Goal: Check status: Check status

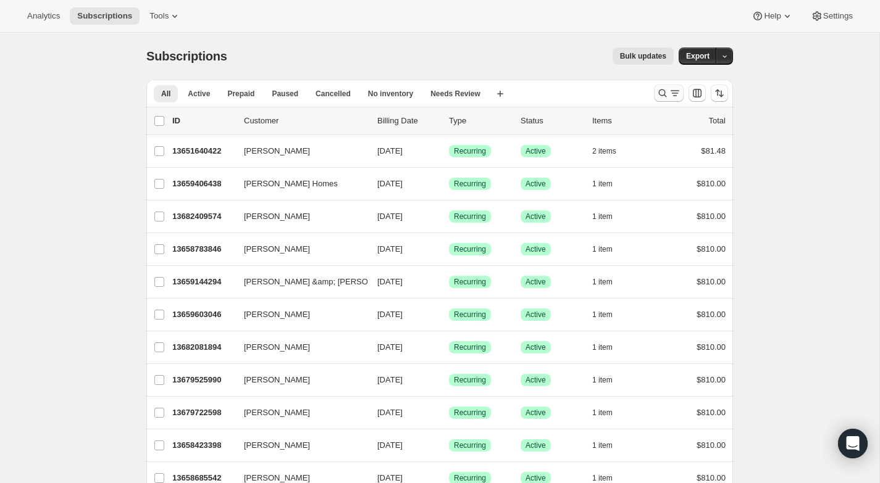
click at [669, 93] on icon "Search and filter results" at bounding box center [674, 93] width 12 height 12
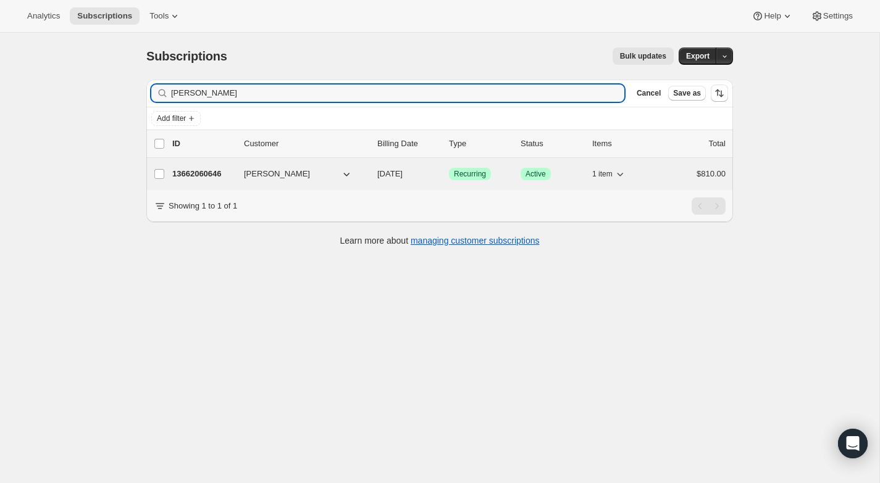
type input "[PERSON_NAME]"
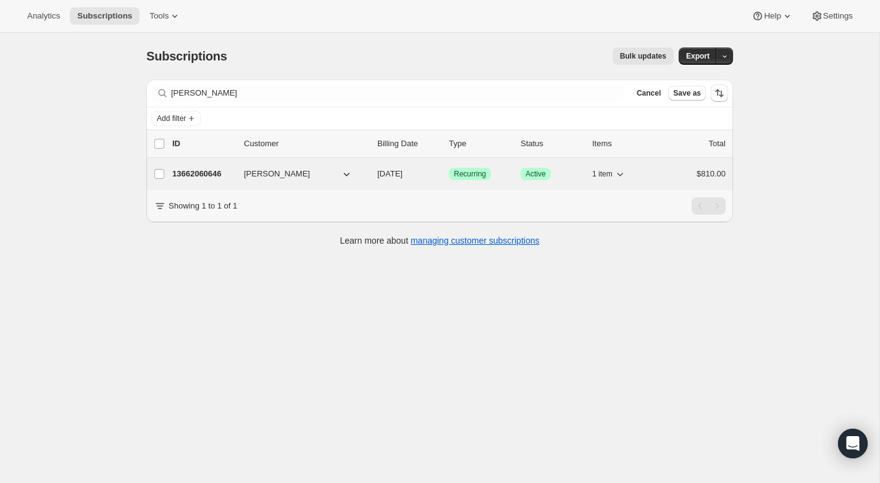
click at [234, 178] on div "13662060646 [PERSON_NAME] [DATE] Success Recurring Success Active 1 item $810.00" at bounding box center [448, 173] width 553 height 17
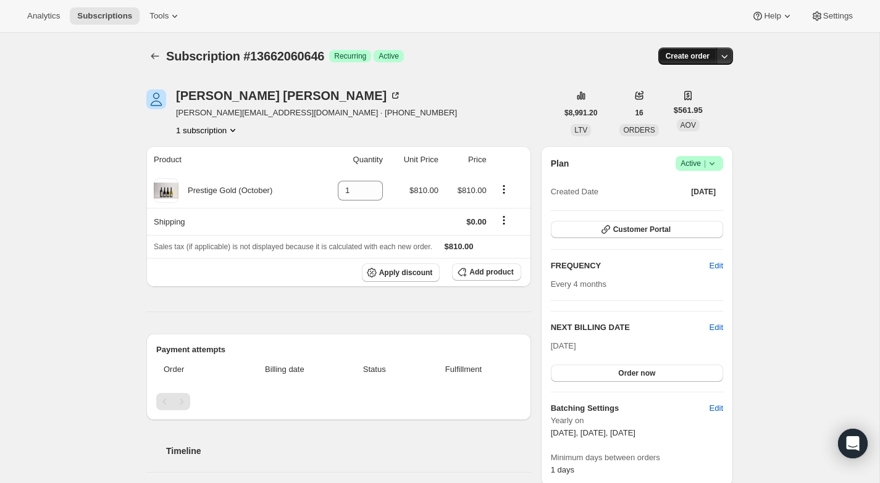
click at [683, 54] on span "Create order" at bounding box center [687, 56] width 44 height 10
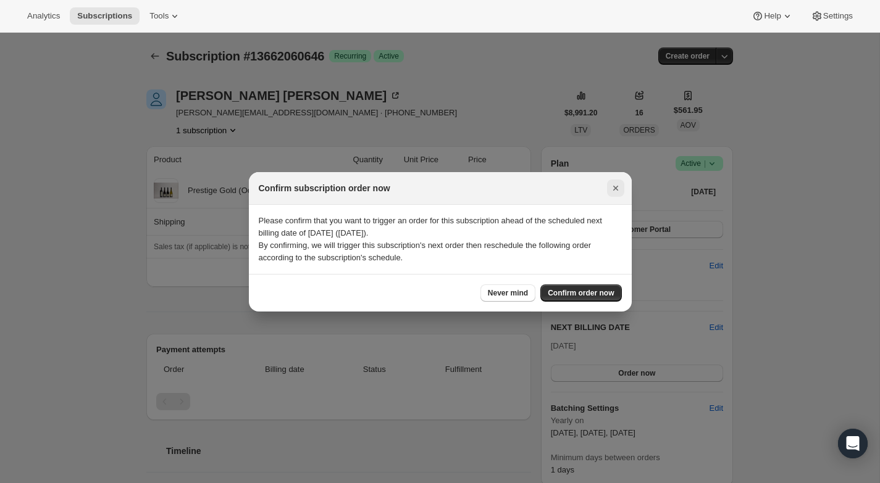
click at [616, 185] on icon "Close" at bounding box center [615, 188] width 12 height 12
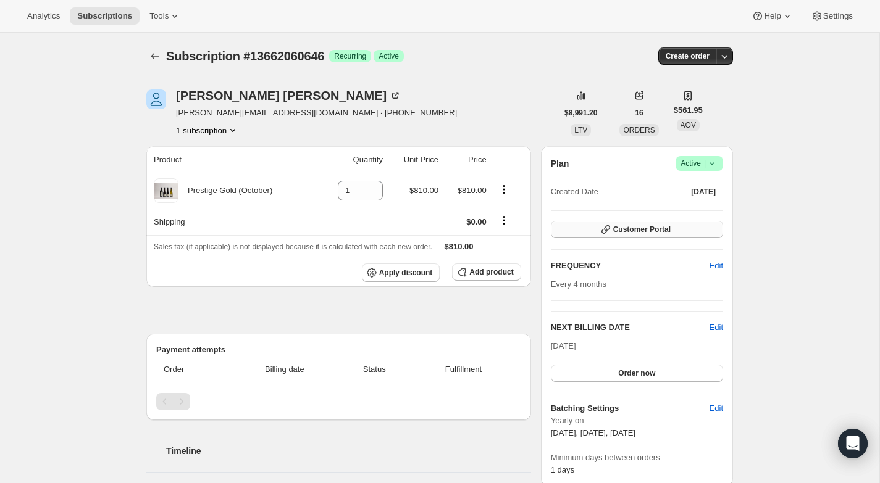
click at [625, 230] on span "Customer Portal" at bounding box center [641, 230] width 57 height 10
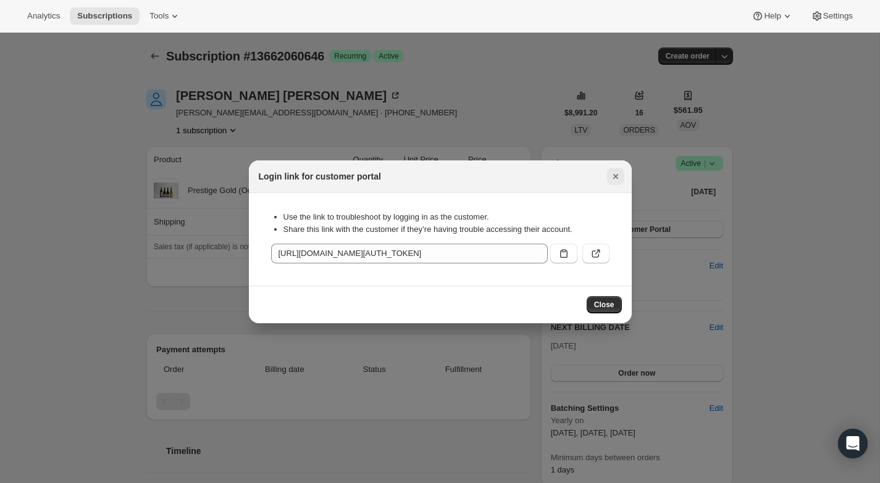
click at [615, 173] on icon "Close" at bounding box center [615, 176] width 12 height 12
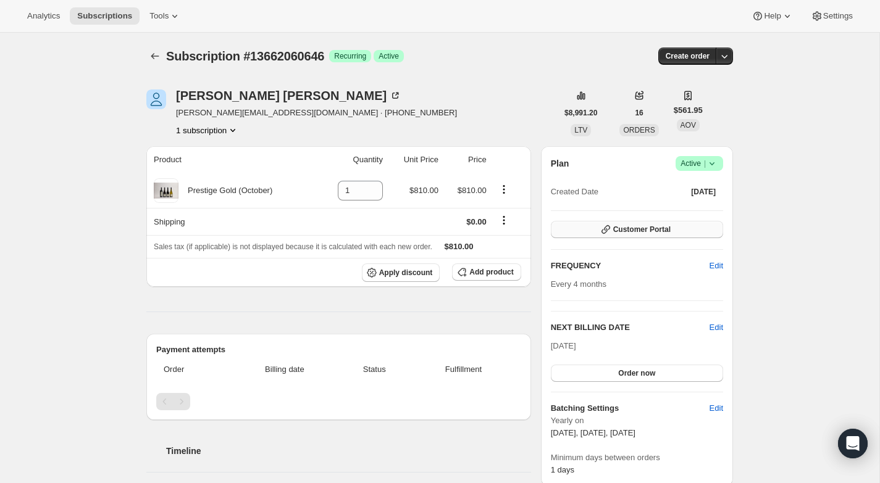
click at [635, 228] on span "Customer Portal" at bounding box center [641, 230] width 57 height 10
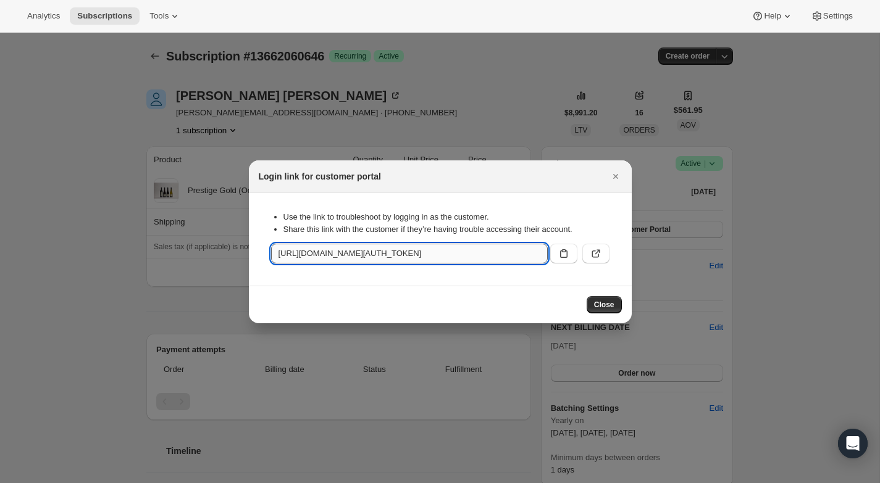
click at [357, 253] on input "[URL][DOMAIN_NAME][AUTH_TOKEN]" at bounding box center [409, 254] width 277 height 20
